Goal: Book appointment/travel/reservation

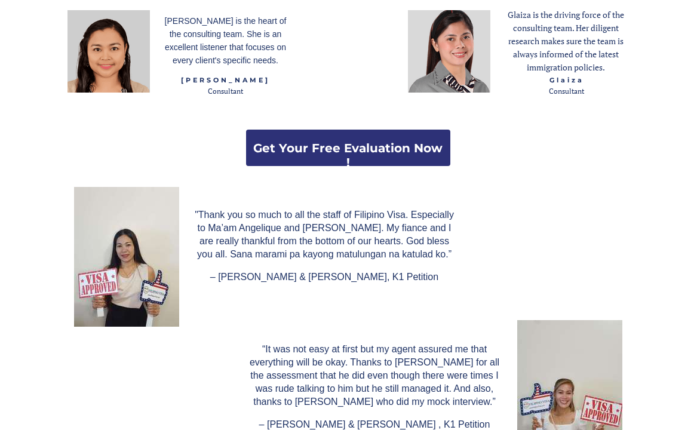
scroll to position [1558, 0]
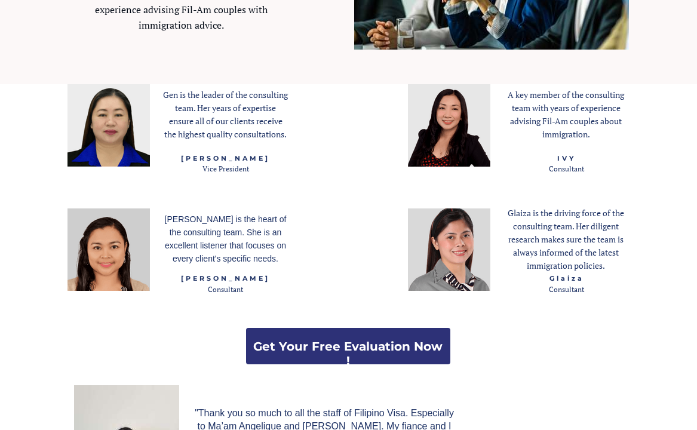
click at [481, 130] on img at bounding box center [449, 125] width 82 height 82
click at [545, 101] on p "A key member of the consulting team with years of experience advising Fil-Am co…" at bounding box center [566, 114] width 125 height 53
click at [578, 120] on span "A key member of the consulting team with years of experience advising Fil-Am co…" at bounding box center [566, 114] width 116 height 51
click at [415, 334] on link "Get Your Free Evaluation Now !" at bounding box center [348, 346] width 204 height 36
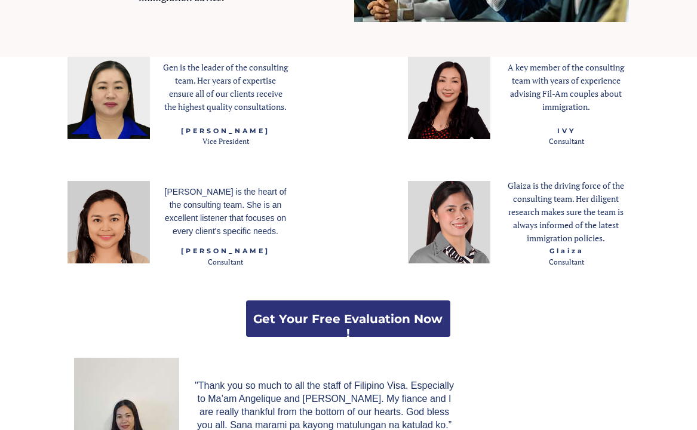
scroll to position [1678, 0]
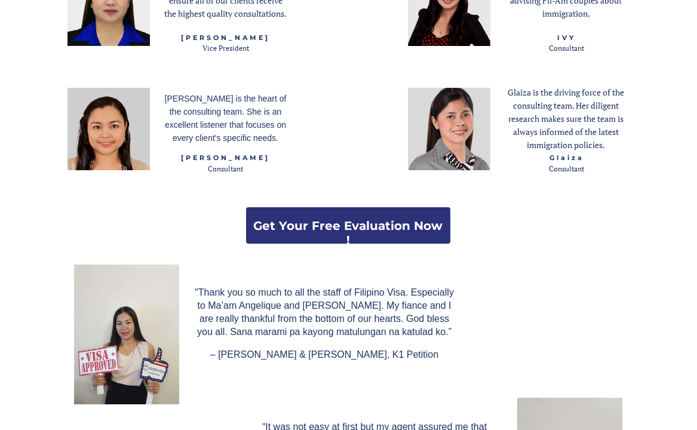
click at [497, 108] on div at bounding box center [348, 109] width 563 height 290
click at [455, 131] on img at bounding box center [449, 129] width 82 height 82
click at [383, 232] on strong "Get Your Free Evaluation Now !" at bounding box center [347, 233] width 189 height 29
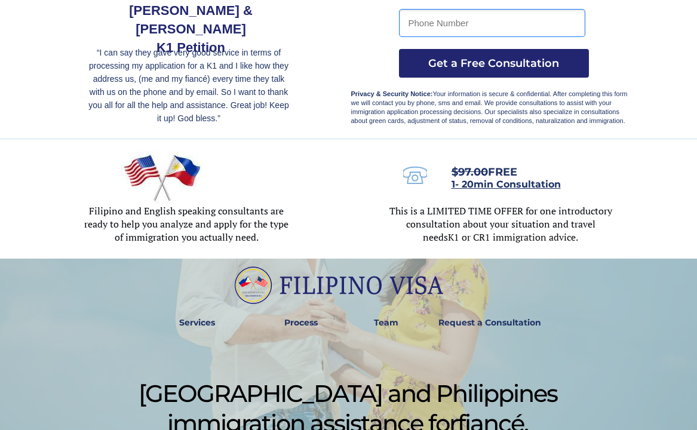
click at [153, 205] on span "Filipino and English speaking consultants are ready to help you analyze and app…" at bounding box center [186, 223] width 204 height 39
drag, startPoint x: 287, startPoint y: 238, endPoint x: 300, endPoint y: 244, distance: 13.6
click at [288, 240] on p "Filipino and English speaking consultants are ready to help you analyze and app…" at bounding box center [186, 224] width 205 height 39
click at [517, 211] on span "This is a LIMITED TIME OFFER for one introductory consultation about your situa…" at bounding box center [500, 223] width 223 height 39
click at [492, 181] on span "1- 20min Consultation" at bounding box center [506, 184] width 109 height 11
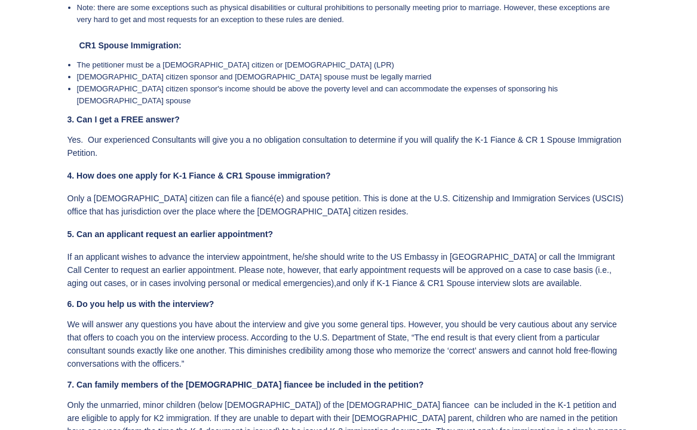
scroll to position [3353, 0]
